Goal: Check status: Check status

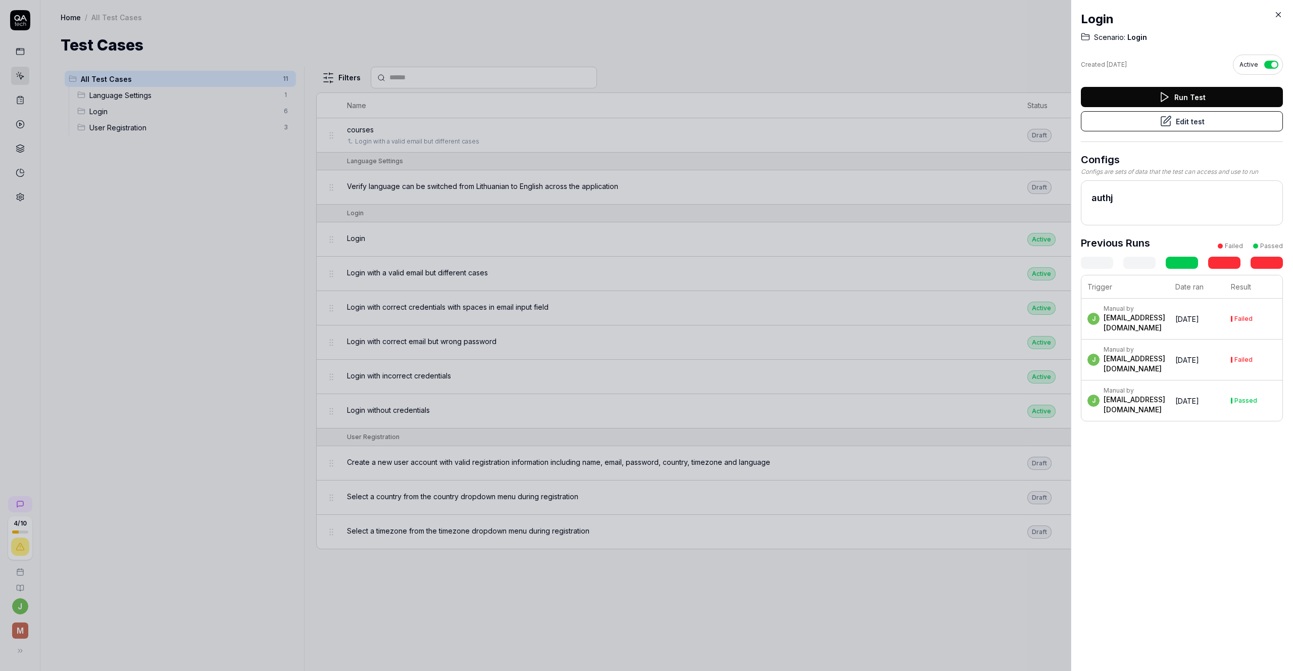
click at [1165, 333] on div "[EMAIL_ADDRESS][DOMAIN_NAME]" at bounding box center [1134, 323] width 62 height 20
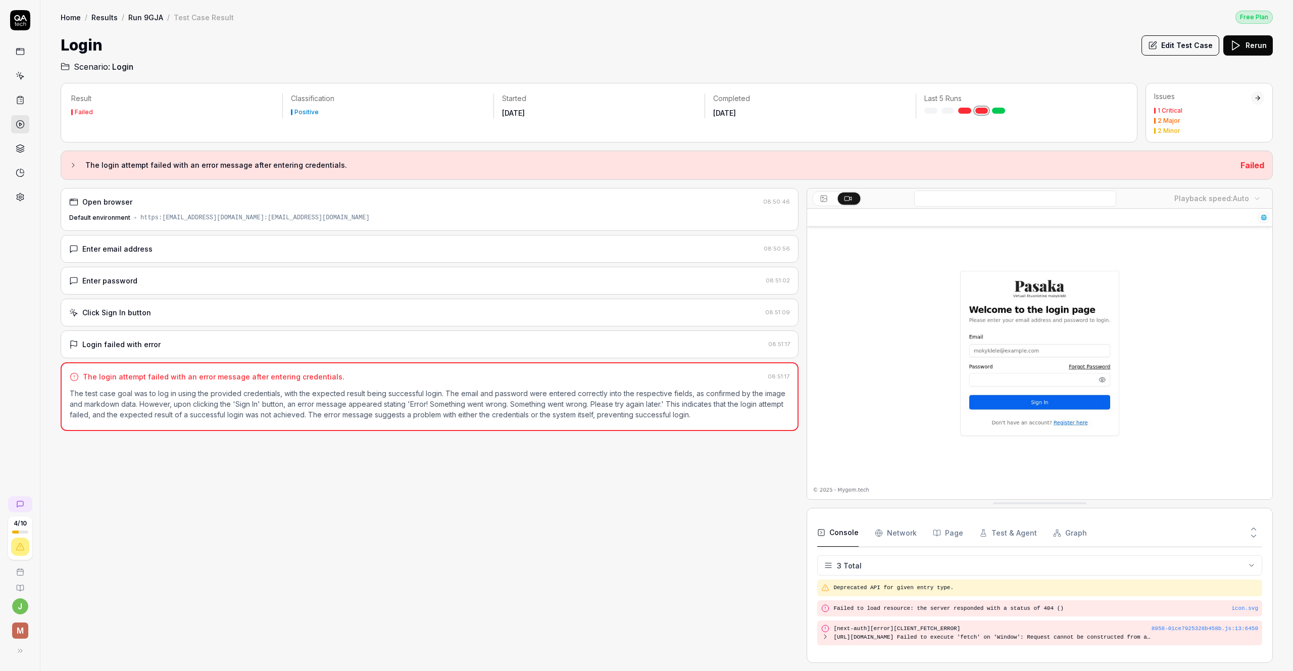
click at [920, 352] on video at bounding box center [1039, 354] width 465 height 290
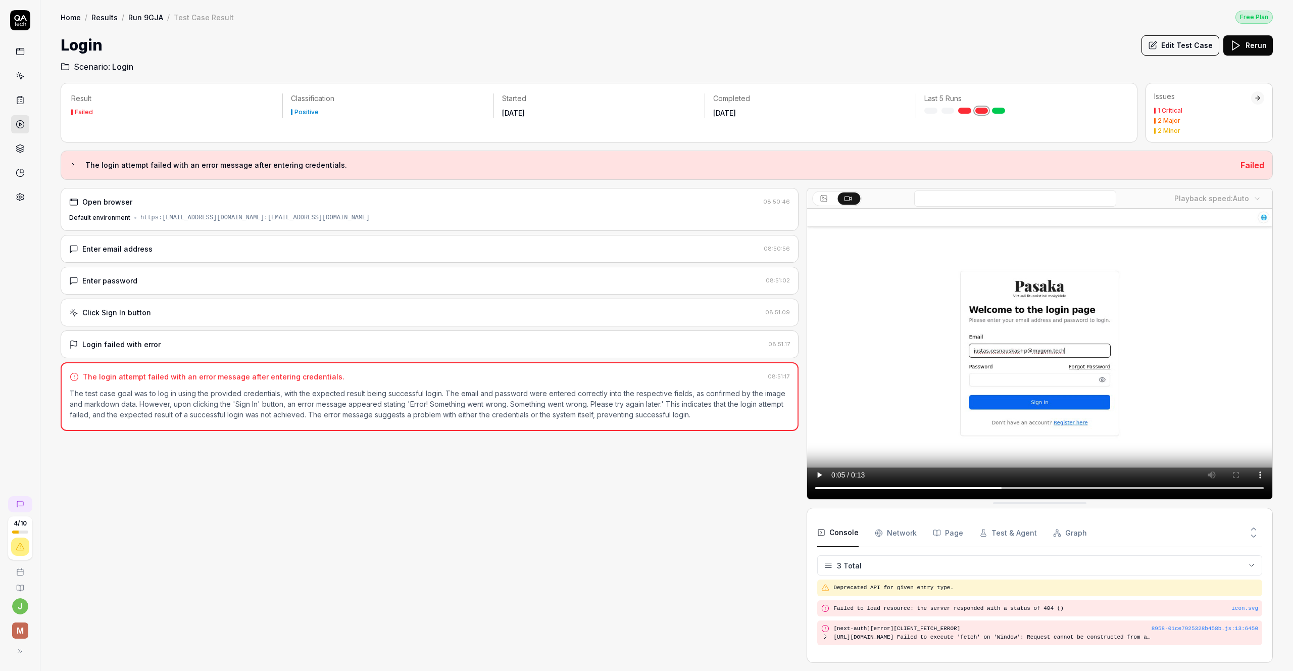
click at [920, 352] on video at bounding box center [1039, 354] width 465 height 290
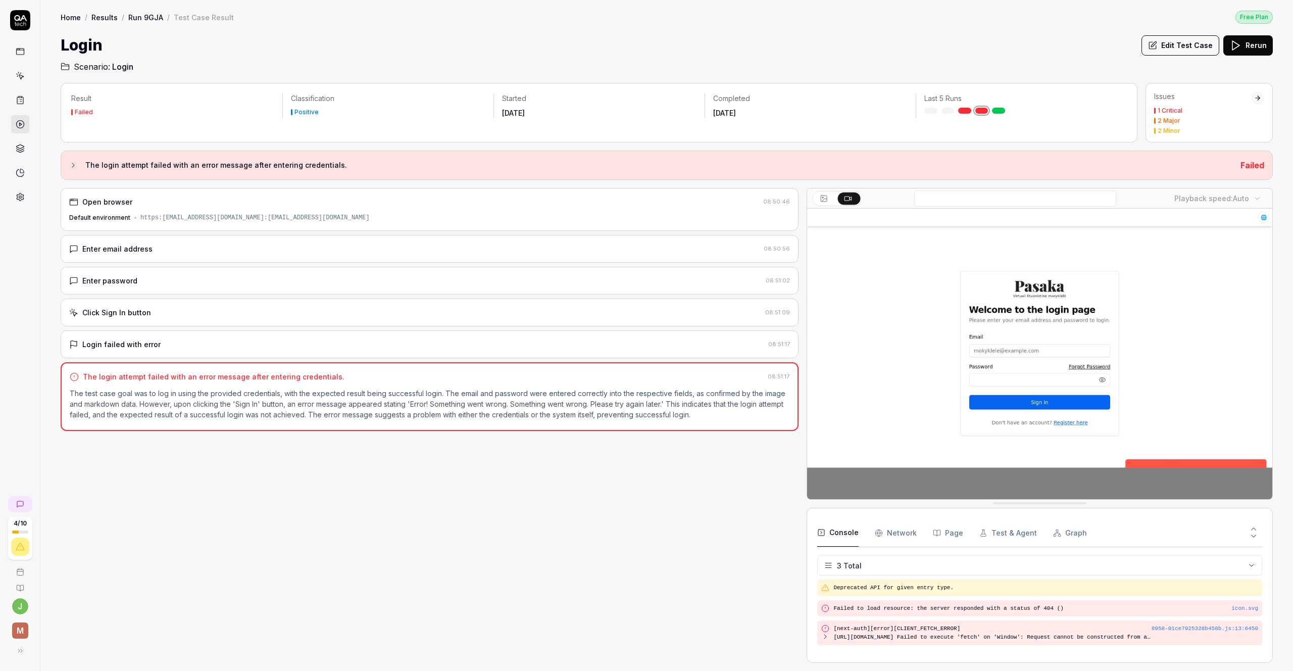
click at [22, 19] on icon at bounding box center [20, 20] width 20 height 20
click at [22, 20] on icon at bounding box center [20, 20] width 20 height 20
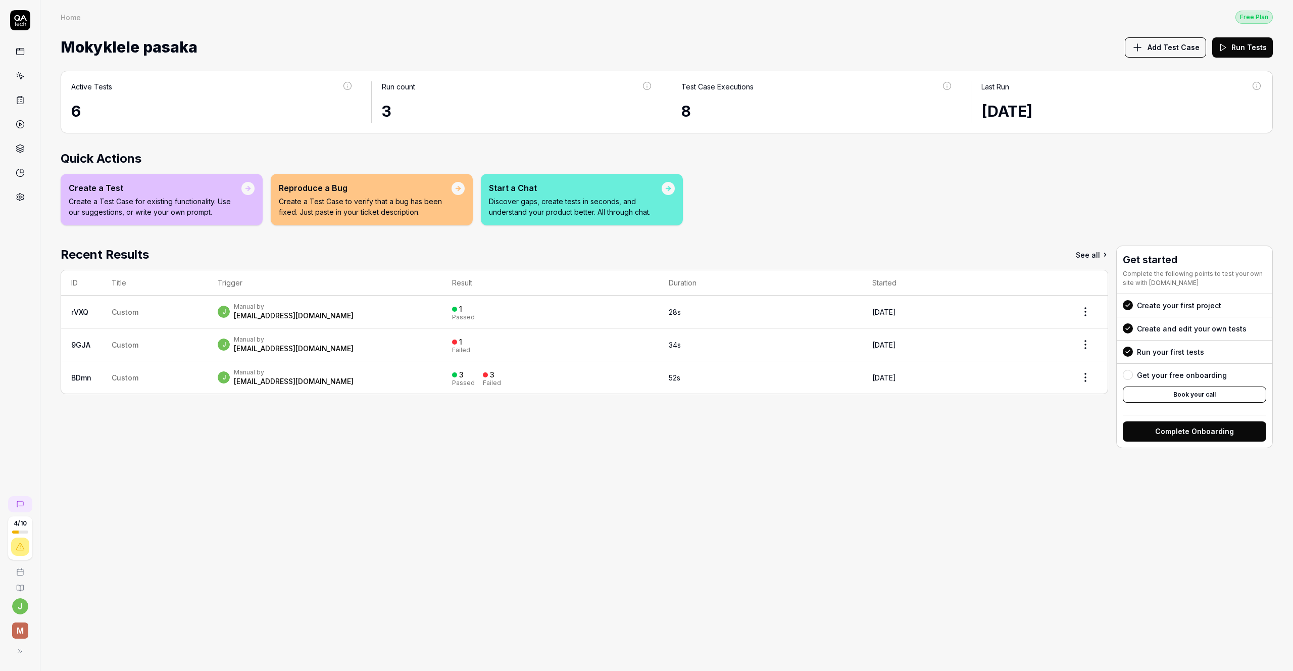
click at [1087, 316] on html "4 / 10 j M Home Free Plan Home Free Plan Mokyklele pasaka Add Test Case Run Tes…" at bounding box center [646, 335] width 1293 height 671
click at [1098, 330] on html "4 / 10 j M Home Free Plan Home Free Plan Mokyklele pasaka Add Test Case Run Tes…" at bounding box center [646, 335] width 1293 height 671
click at [1085, 336] on html "4 / 10 j M Home Free Plan Home Free Plan Mokyklele pasaka Add Test Case Run Tes…" at bounding box center [646, 335] width 1293 height 671
click at [1084, 371] on html "4 / 10 j M Home Free Plan Home Free Plan Mokyklele pasaka Add Test Case Run Tes…" at bounding box center [646, 335] width 1293 height 671
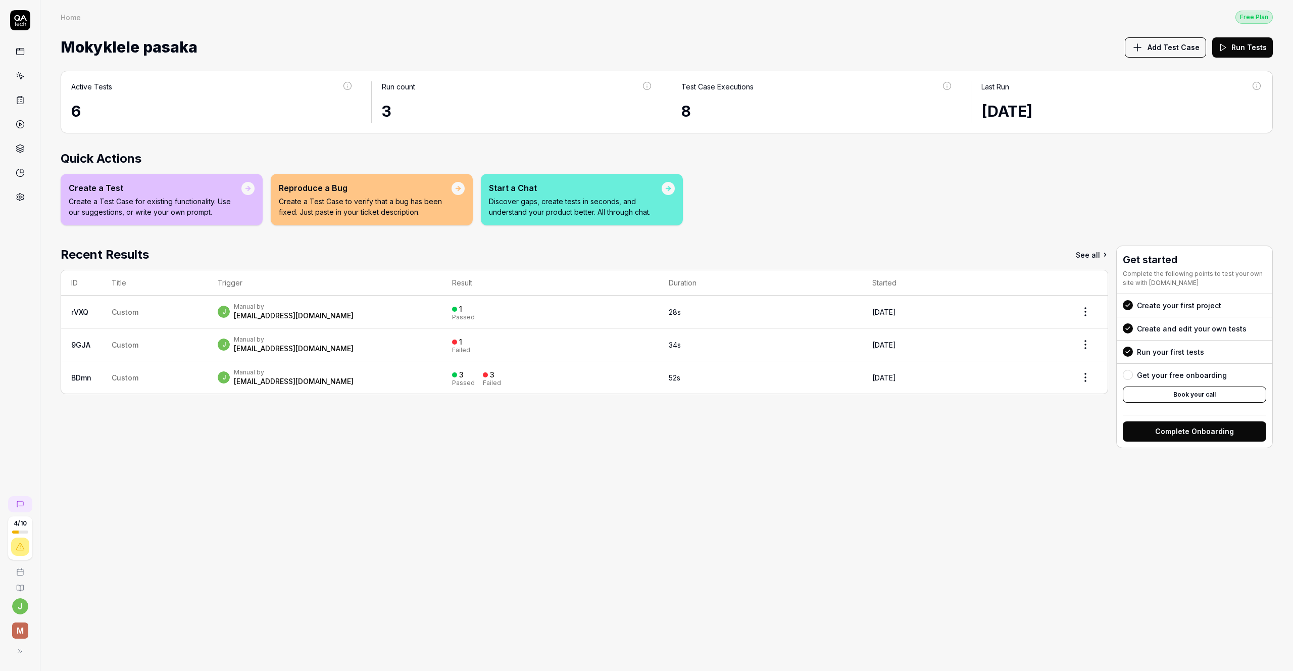
click at [443, 386] on html "4 / 10 j M Home Free Plan Home Free Plan Mokyklele pasaka Add Test Case Run Tes…" at bounding box center [646, 335] width 1293 height 671
click at [432, 377] on div "j Manual by [EMAIL_ADDRESS][DOMAIN_NAME]" at bounding box center [325, 377] width 214 height 18
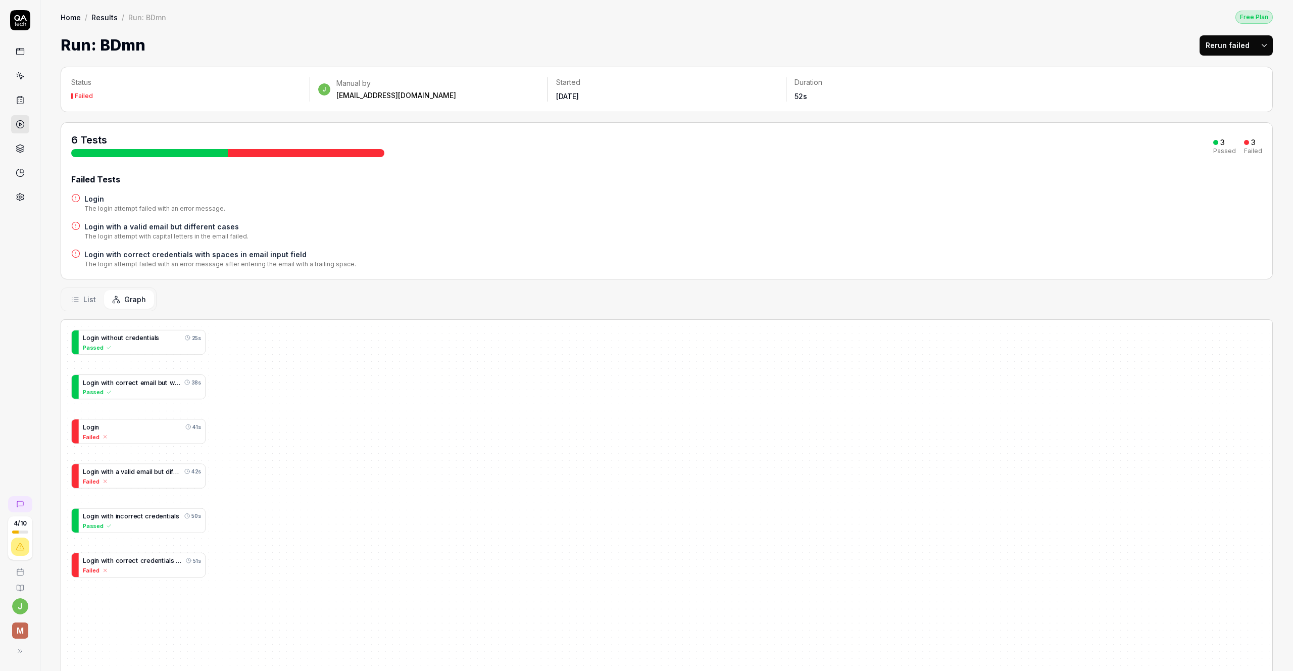
click at [80, 301] on button "List" at bounding box center [83, 299] width 41 height 19
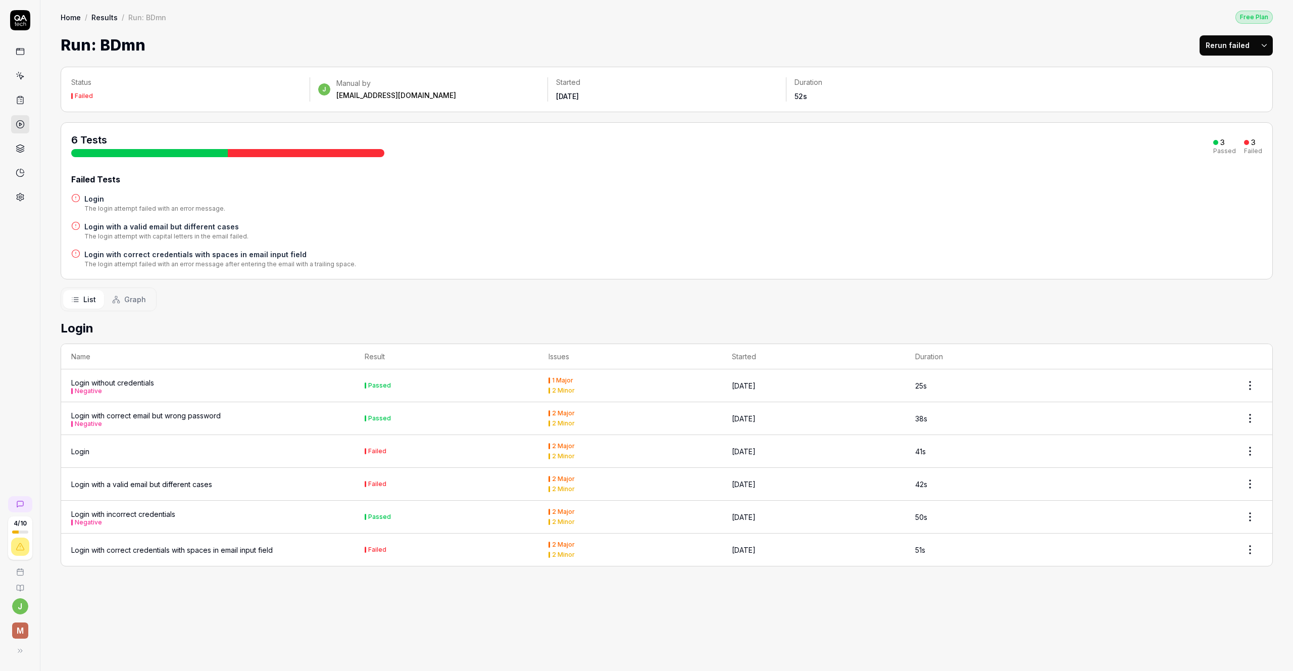
click at [121, 299] on button "Graph" at bounding box center [129, 299] width 50 height 19
